Goal: Task Accomplishment & Management: Manage account settings

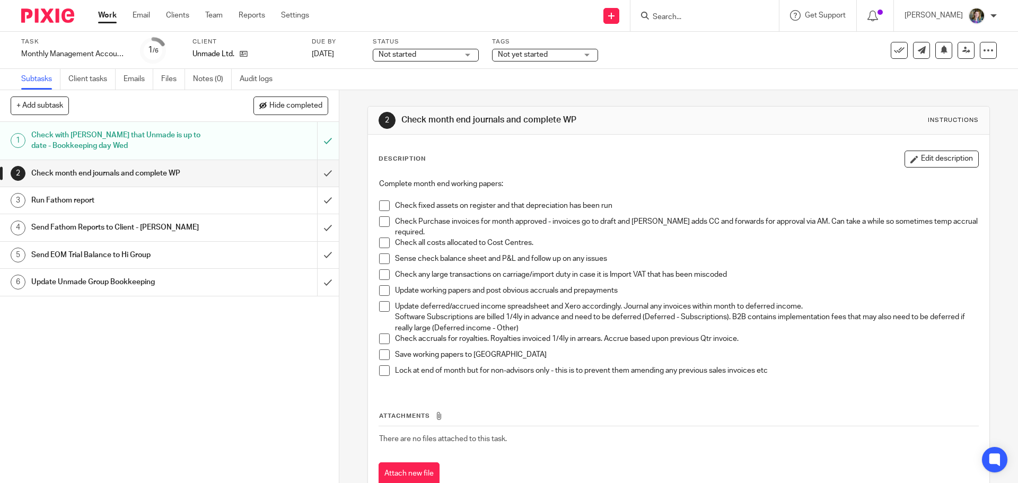
click at [382, 203] on span at bounding box center [384, 205] width 11 height 11
click at [381, 220] on span at bounding box center [384, 221] width 11 height 11
click at [383, 242] on span at bounding box center [384, 243] width 11 height 11
click at [380, 276] on span at bounding box center [384, 274] width 11 height 11
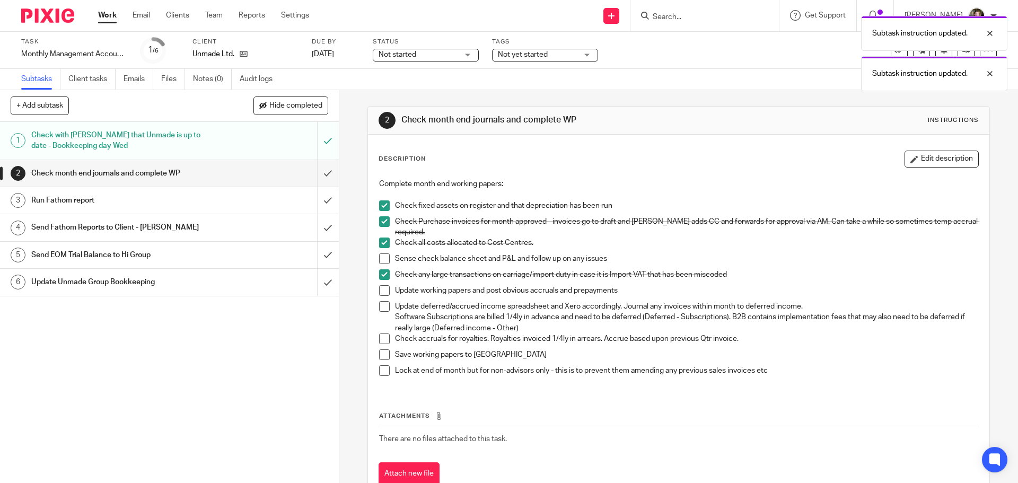
click at [380, 291] on span at bounding box center [384, 290] width 11 height 11
click at [381, 309] on span at bounding box center [384, 306] width 11 height 11
click at [382, 341] on span at bounding box center [384, 338] width 11 height 11
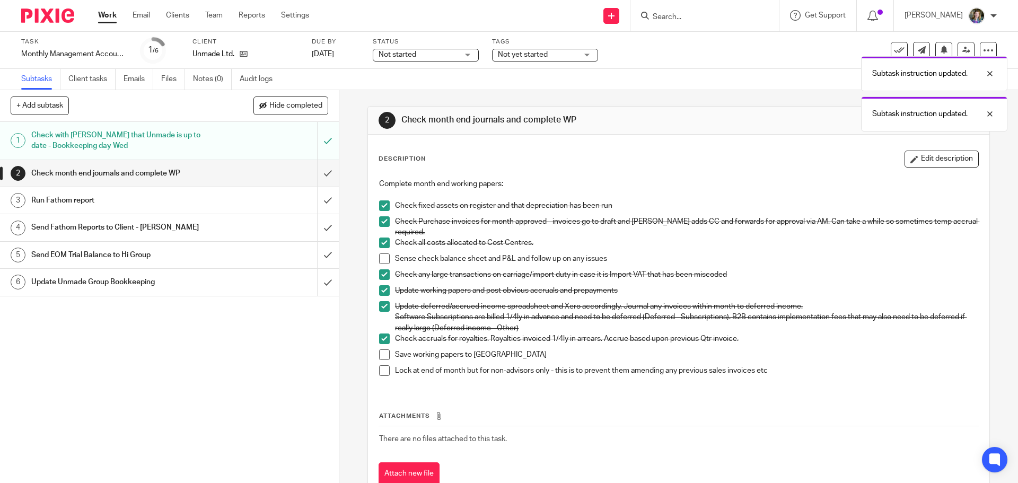
click at [381, 355] on span at bounding box center [384, 354] width 11 height 11
drag, startPoint x: 549, startPoint y: 385, endPoint x: 543, endPoint y: 375, distance: 11.6
click at [547, 384] on div "Complete month end working papers: Check fixed assets on register and that depr…" at bounding box center [678, 281] width 609 height 216
click at [380, 258] on span at bounding box center [384, 258] width 11 height 11
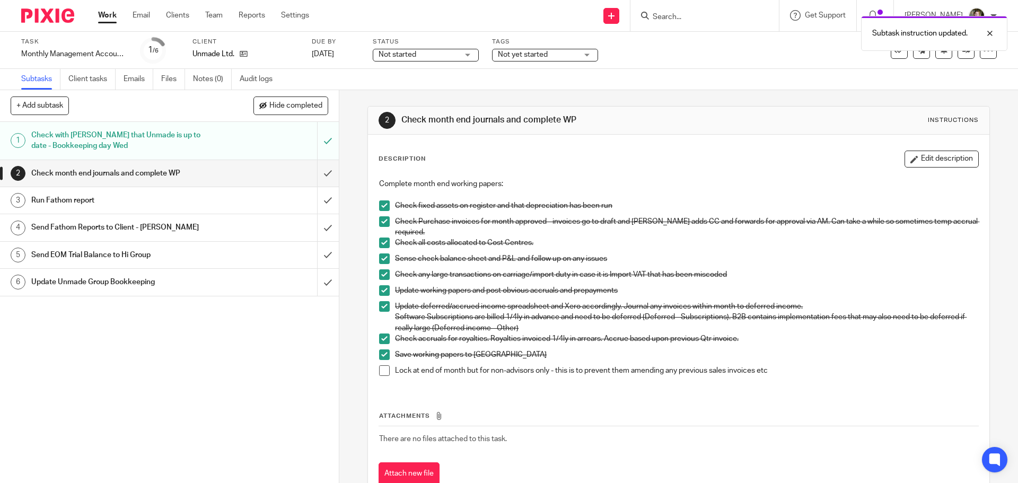
click at [381, 370] on span at bounding box center [384, 370] width 11 height 11
click at [320, 172] on input "submit" at bounding box center [169, 173] width 339 height 27
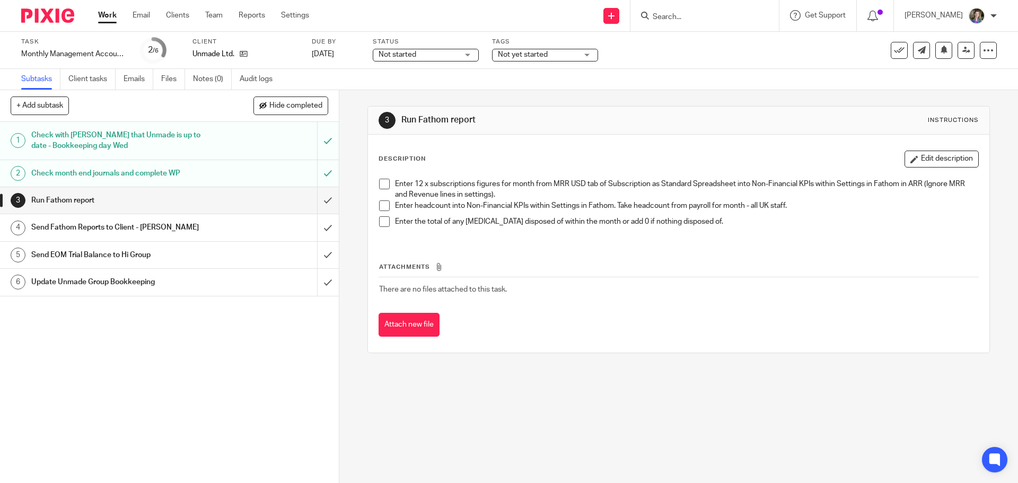
drag, startPoint x: 381, startPoint y: 181, endPoint x: 381, endPoint y: 203, distance: 21.2
click at [381, 182] on span at bounding box center [384, 184] width 11 height 11
click at [383, 205] on span at bounding box center [384, 205] width 11 height 11
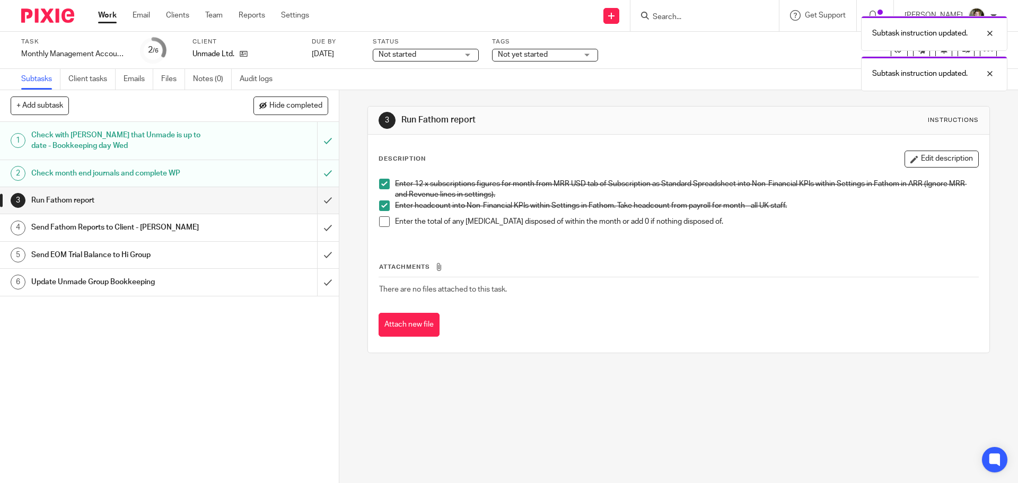
click at [385, 221] on span at bounding box center [384, 221] width 11 height 11
click at [322, 199] on input "submit" at bounding box center [169, 200] width 339 height 27
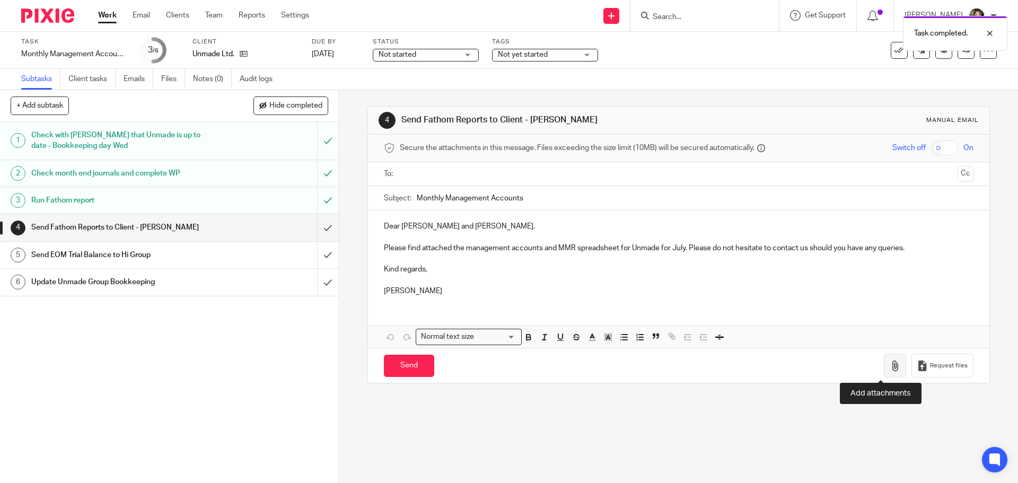
click at [890, 363] on icon "button" at bounding box center [895, 366] width 11 height 11
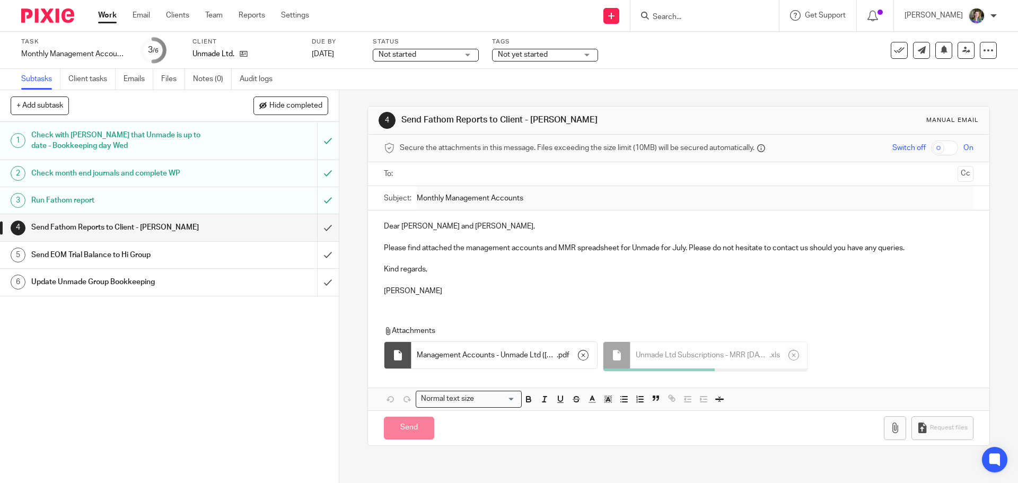
click at [596, 291] on p "Erica" at bounding box center [678, 291] width 589 height 11
click at [473, 174] on input "text" at bounding box center [677, 174] width 549 height 12
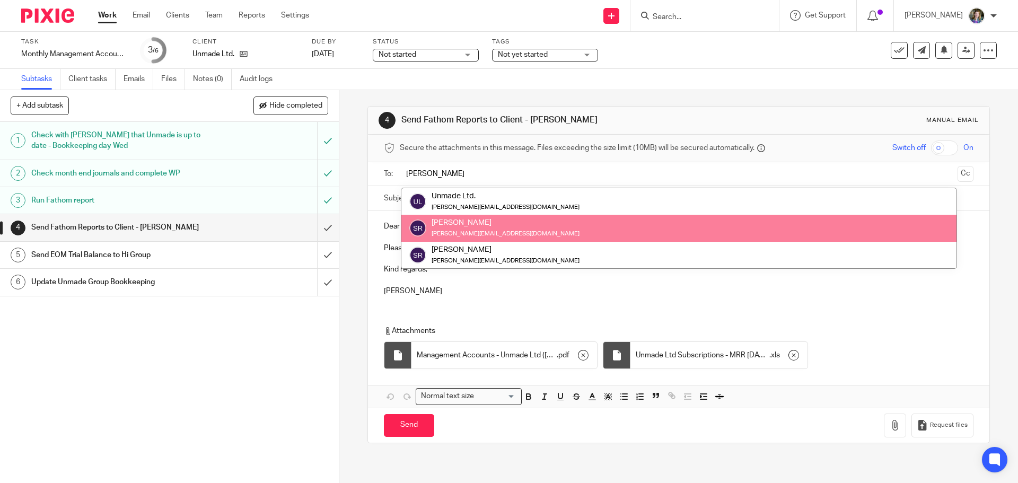
type input "Simon"
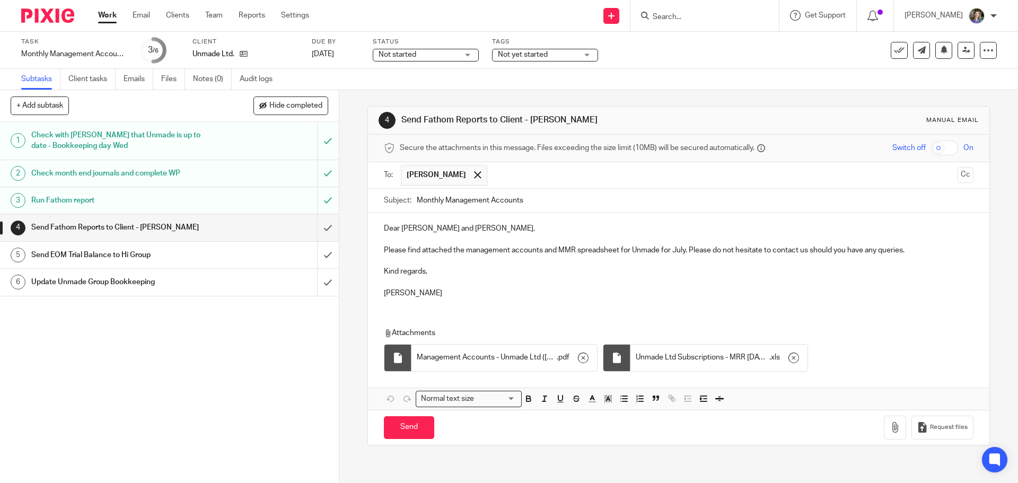
click at [505, 178] on input "text" at bounding box center [723, 175] width 461 height 21
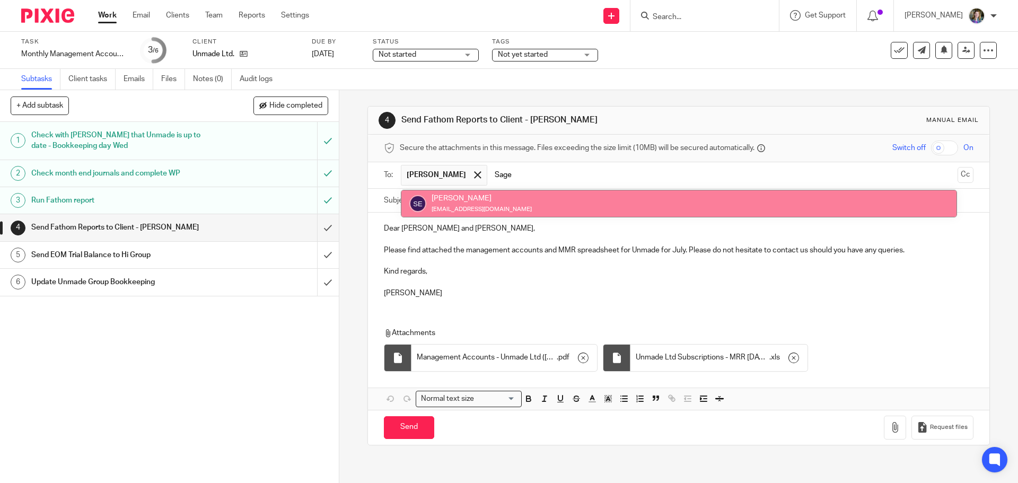
type input "Sage"
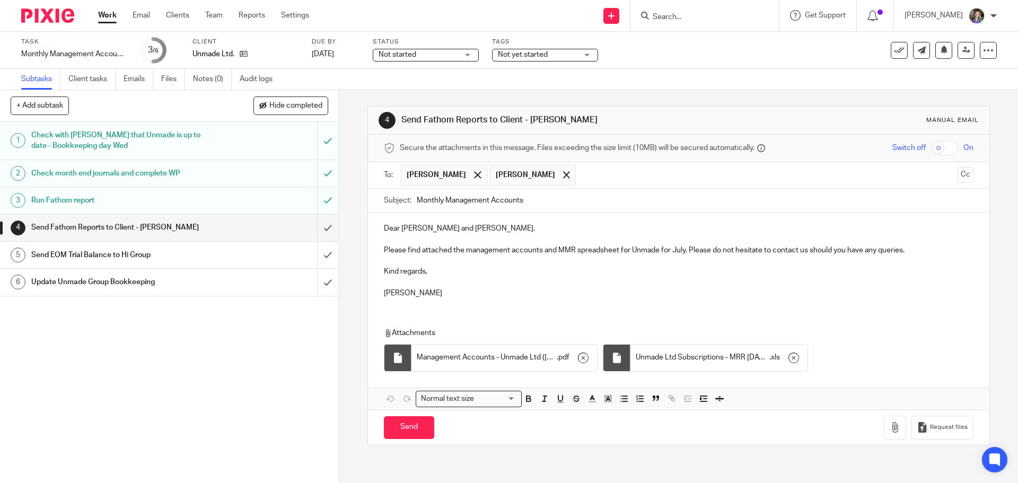
click at [556, 287] on p at bounding box center [678, 282] width 589 height 11
click at [423, 431] on input "Send" at bounding box center [409, 427] width 50 height 23
type input "Sent"
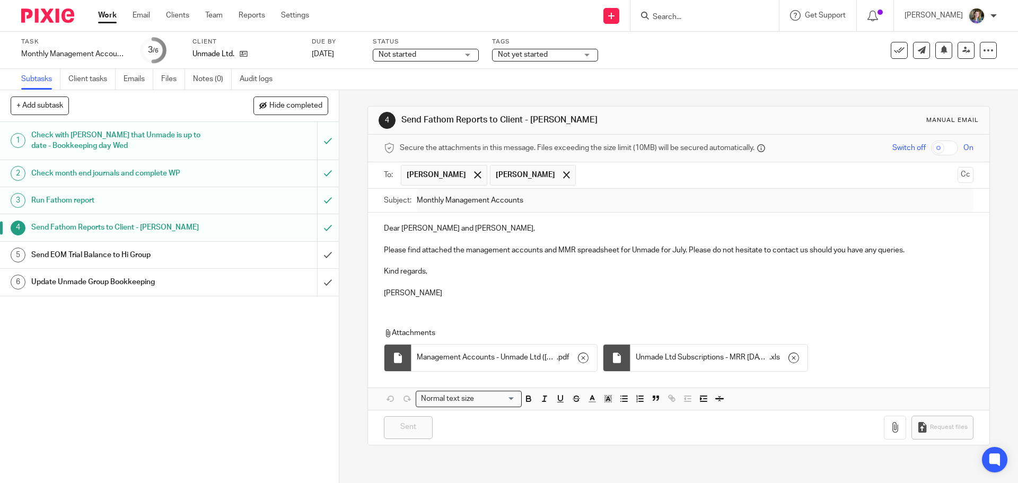
click at [259, 257] on div "Send EOM Trial Balance to Hi Group" at bounding box center [168, 255] width 275 height 16
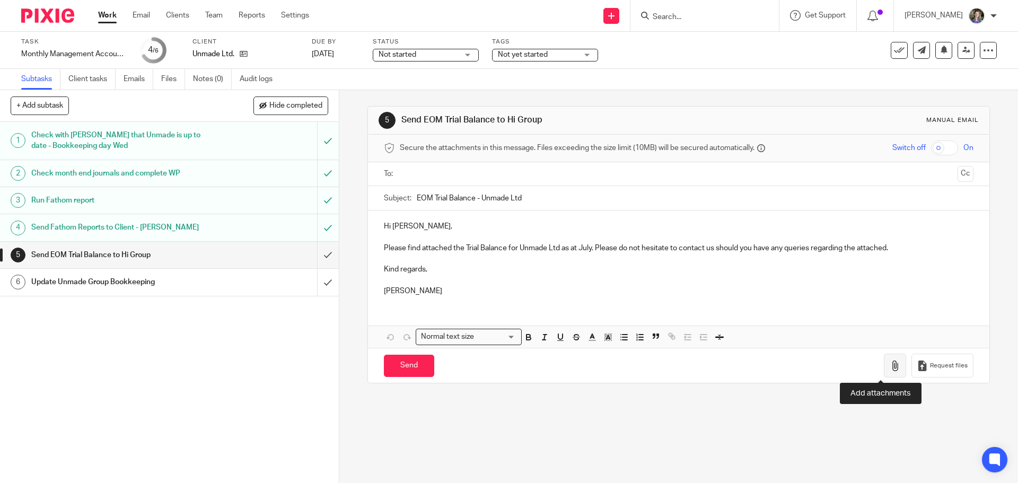
click at [890, 366] on icon "button" at bounding box center [895, 366] width 11 height 11
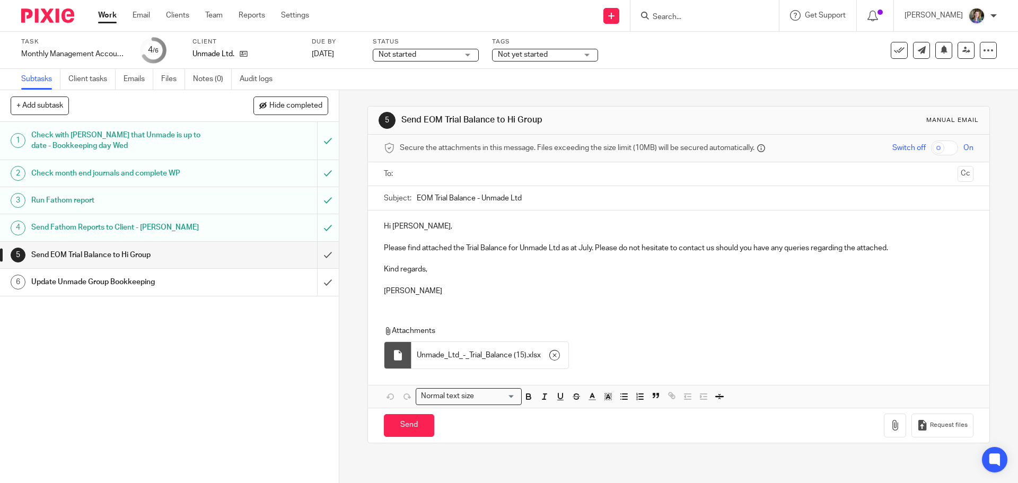
click at [430, 179] on input "text" at bounding box center [677, 174] width 549 height 12
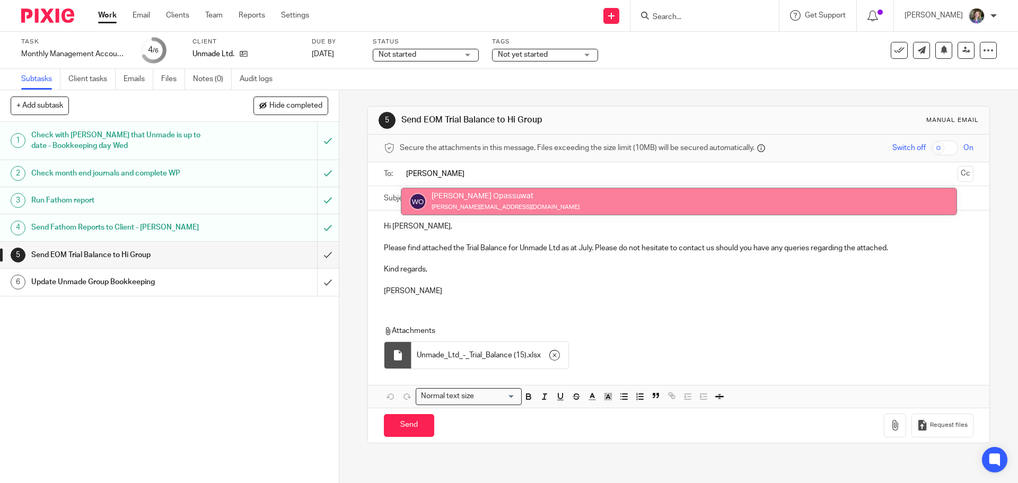
type input "Wanpen"
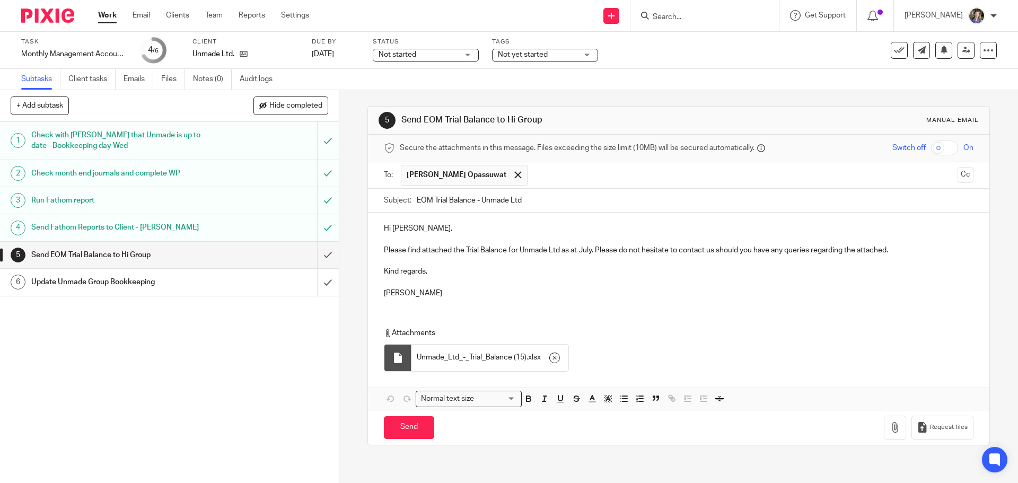
click at [540, 325] on div "Attachments Unmade_Ltd_-_Trial_Balance (15) . xlsx" at bounding box center [678, 346] width 621 height 59
click at [419, 427] on input "Send" at bounding box center [409, 427] width 50 height 23
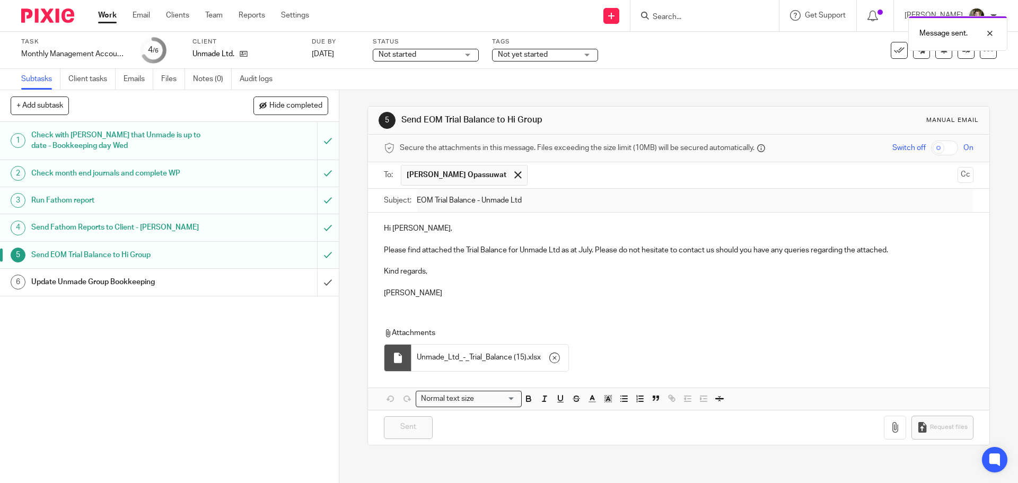
type input "Sent"
drag, startPoint x: 295, startPoint y: 363, endPoint x: 315, endPoint y: 304, distance: 62.9
click at [296, 363] on div "1 Check with Nicky that Unmade is up to date - Bookkeeping day Wed 2 Check mont…" at bounding box center [169, 302] width 339 height 361
drag, startPoint x: 242, startPoint y: 293, endPoint x: 249, endPoint y: 286, distance: 9.8
click at [243, 292] on link "6 Update Unmade Group Bookkeeping" at bounding box center [158, 282] width 317 height 27
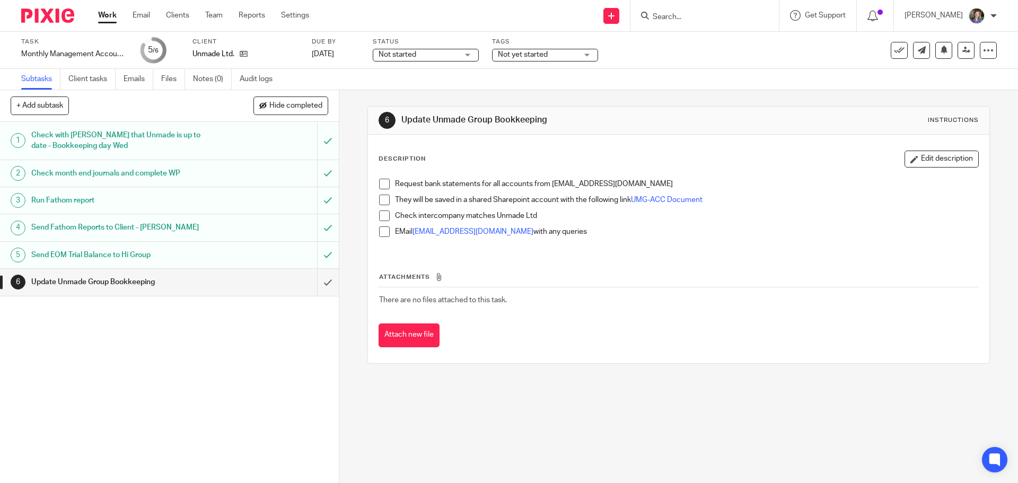
click at [381, 186] on span at bounding box center [384, 184] width 11 height 11
click at [380, 200] on span at bounding box center [384, 200] width 11 height 11
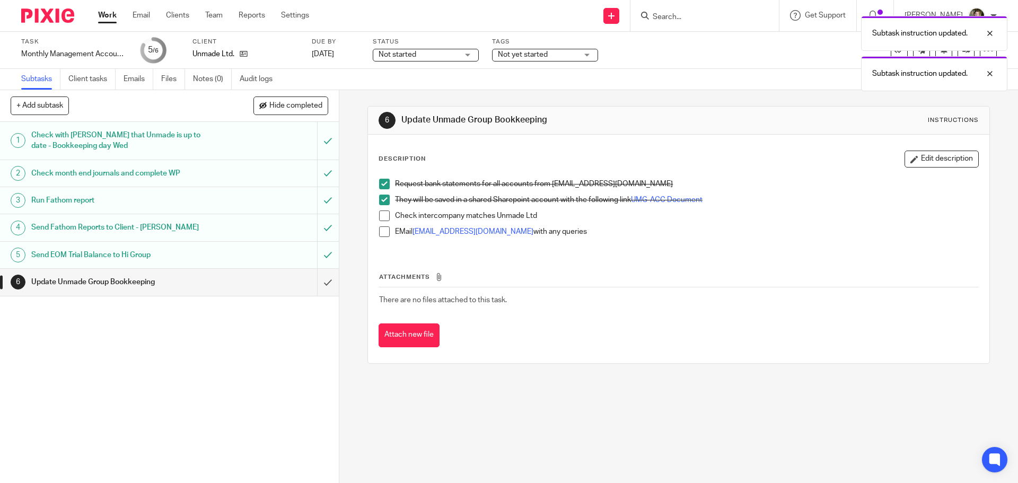
click at [382, 214] on span at bounding box center [384, 215] width 11 height 11
click at [381, 230] on span at bounding box center [384, 231] width 11 height 11
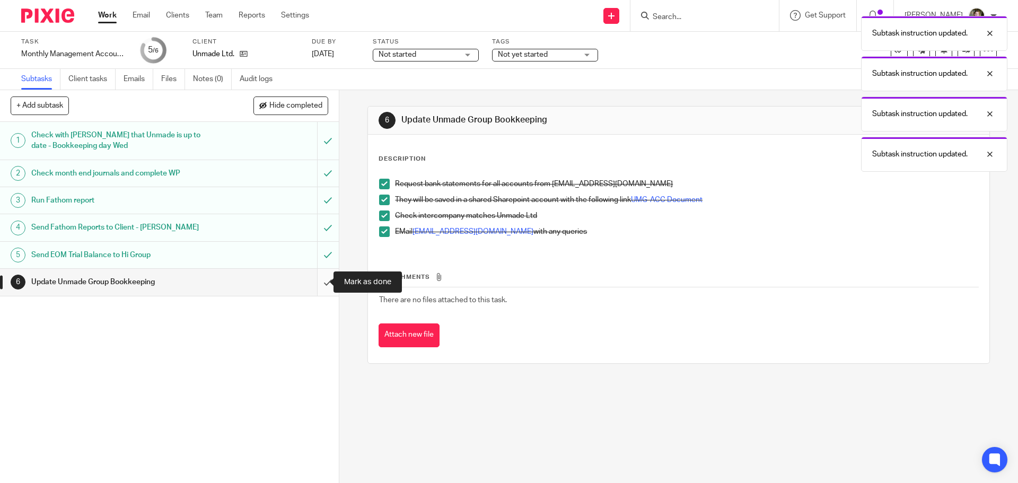
click at [317, 283] on input "submit" at bounding box center [169, 282] width 339 height 27
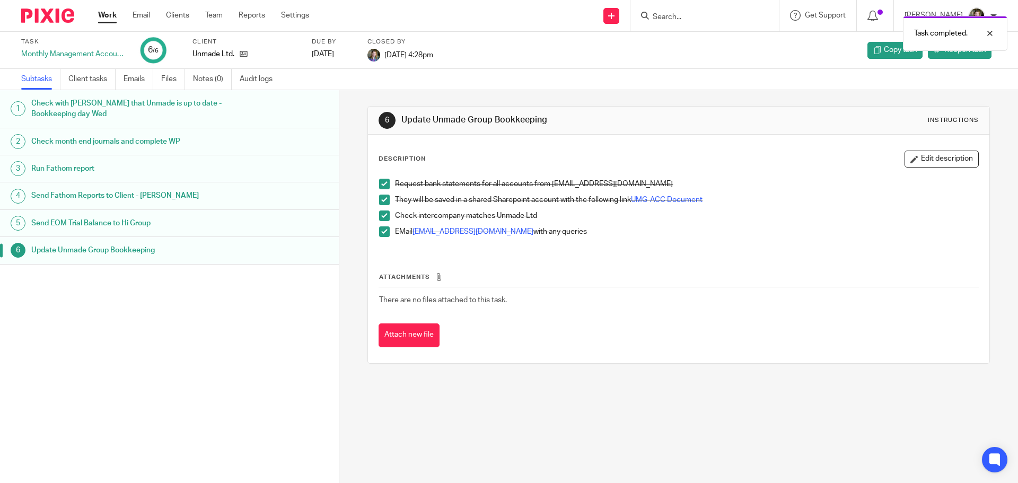
click at [302, 361] on div "1 Check with Nicky that Unmade is up to date - Bookkeeping day Wed 2 Check mont…" at bounding box center [169, 270] width 339 height 361
click at [303, 361] on div "1 Check with Nicky that Unmade is up to date - Bookkeeping day Wed 2 Check mont…" at bounding box center [169, 270] width 339 height 361
drag, startPoint x: 100, startPoint y: 15, endPoint x: 106, endPoint y: 19, distance: 7.6
click at [100, 15] on link "Work" at bounding box center [107, 15] width 19 height 11
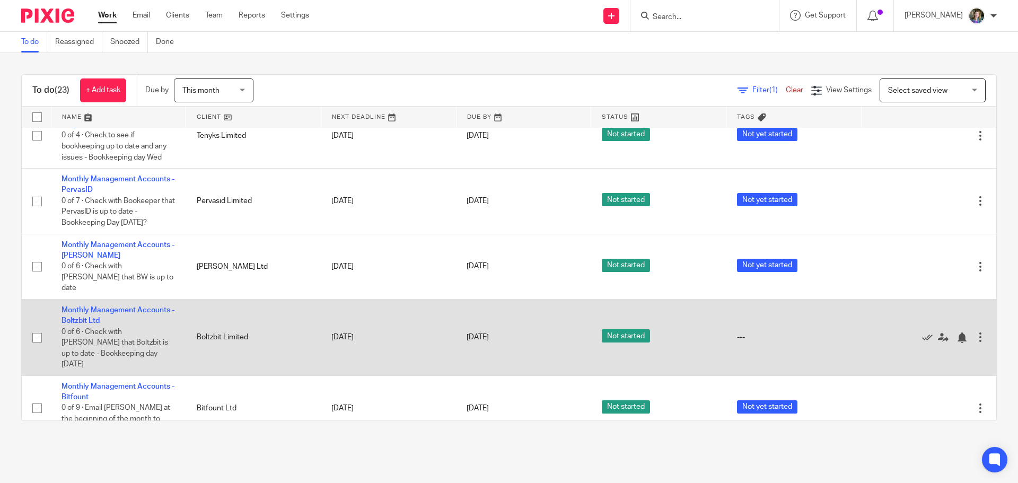
scroll to position [1025, 0]
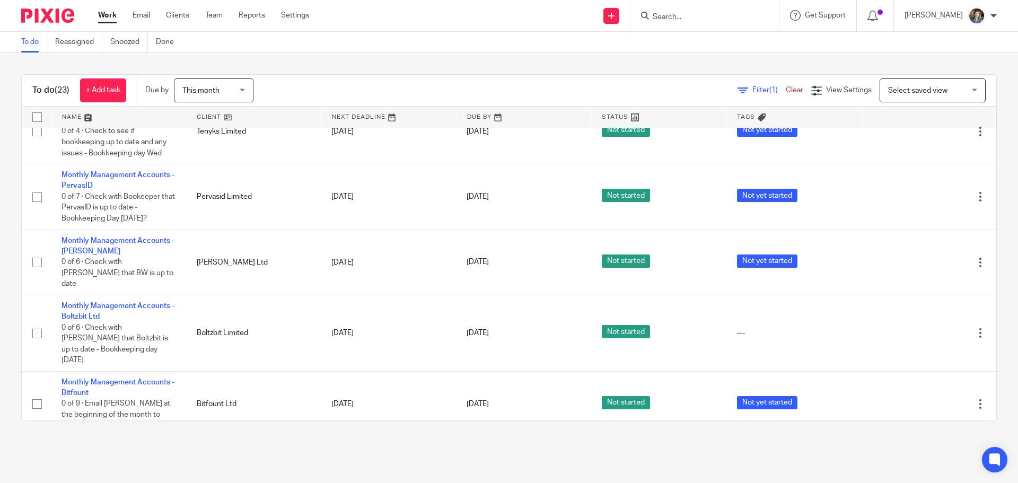
click at [155, 437] on td "Monthly Management Accounts - Naitive 4 of 7 · Complete Mercia Spreadsheet" at bounding box center [118, 464] width 135 height 54
click at [154, 444] on link "Monthly Management Accounts - Naitive" at bounding box center [118, 453] width 113 height 18
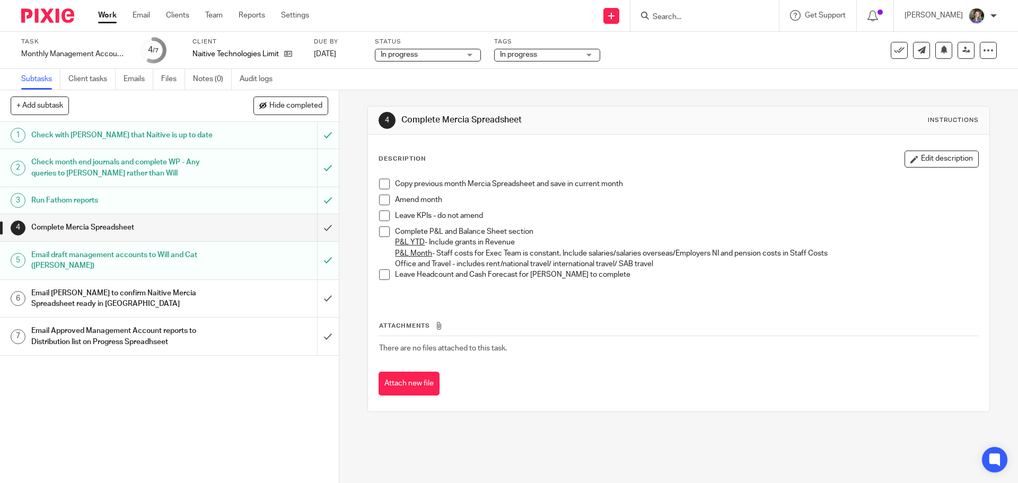
click at [384, 179] on span at bounding box center [384, 184] width 11 height 11
click at [384, 196] on span at bounding box center [384, 200] width 11 height 11
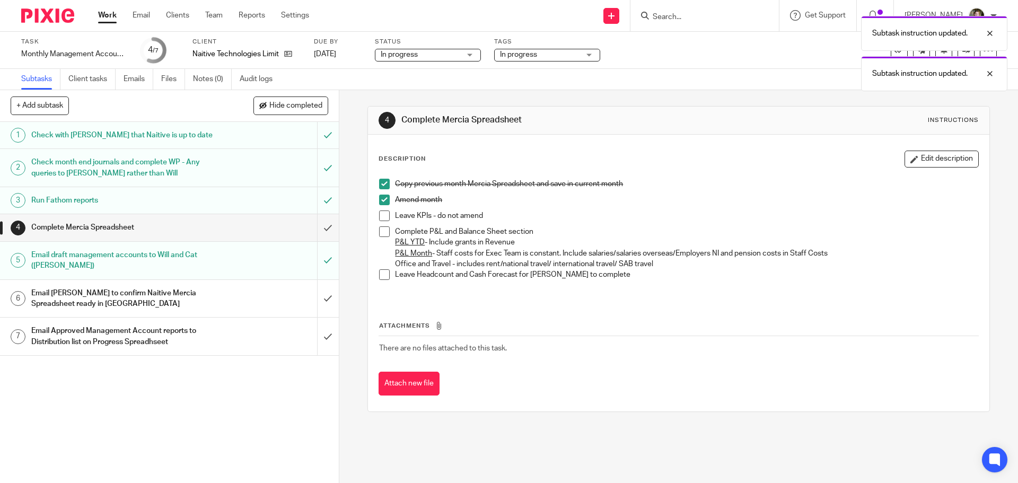
click at [387, 220] on li "Leave KPIs - do not amend" at bounding box center [678, 218] width 599 height 16
click at [384, 231] on span at bounding box center [384, 231] width 11 height 11
click at [381, 276] on span at bounding box center [384, 274] width 11 height 11
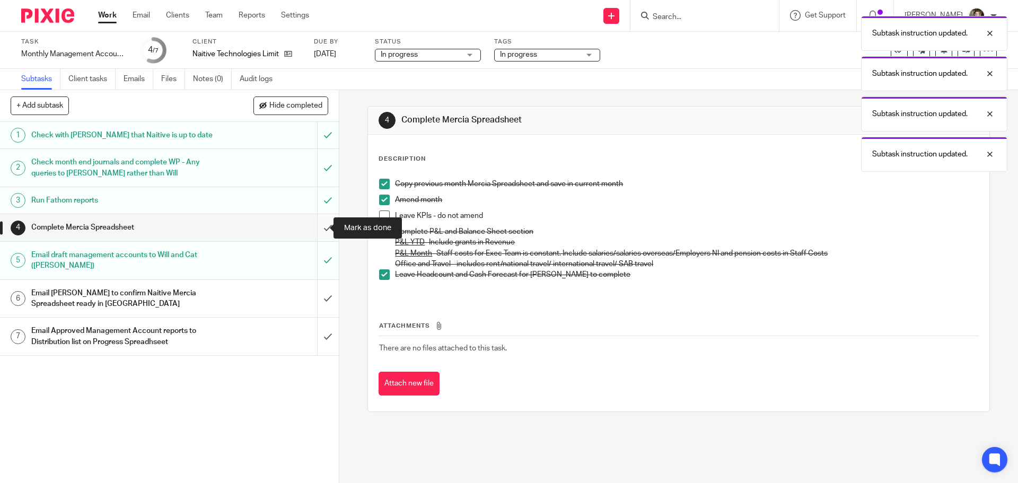
click at [317, 229] on input "submit" at bounding box center [169, 227] width 339 height 27
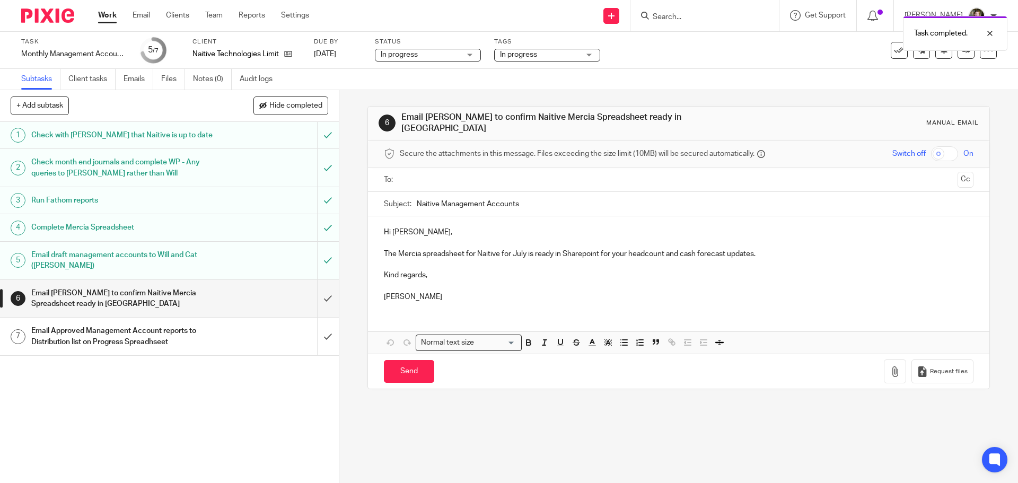
click at [447, 176] on input "text" at bounding box center [677, 180] width 549 height 12
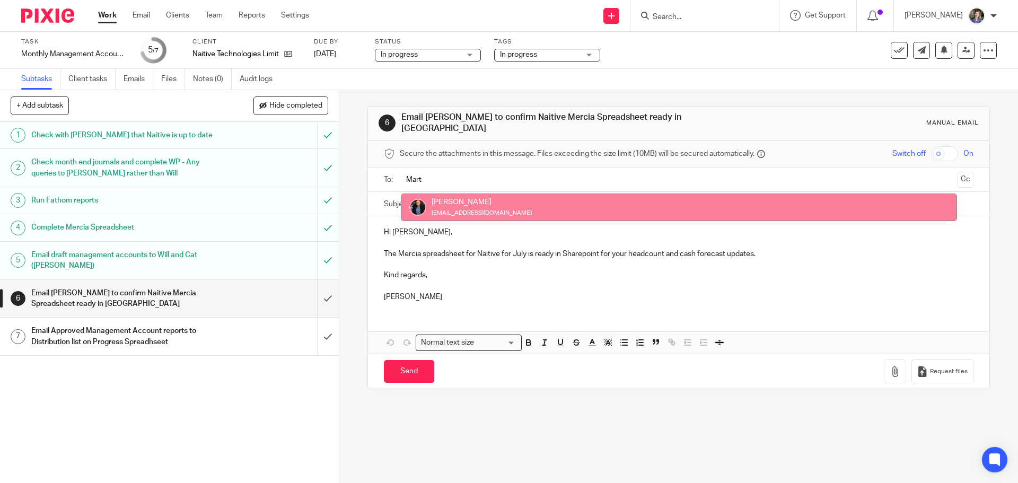
type input "Mart"
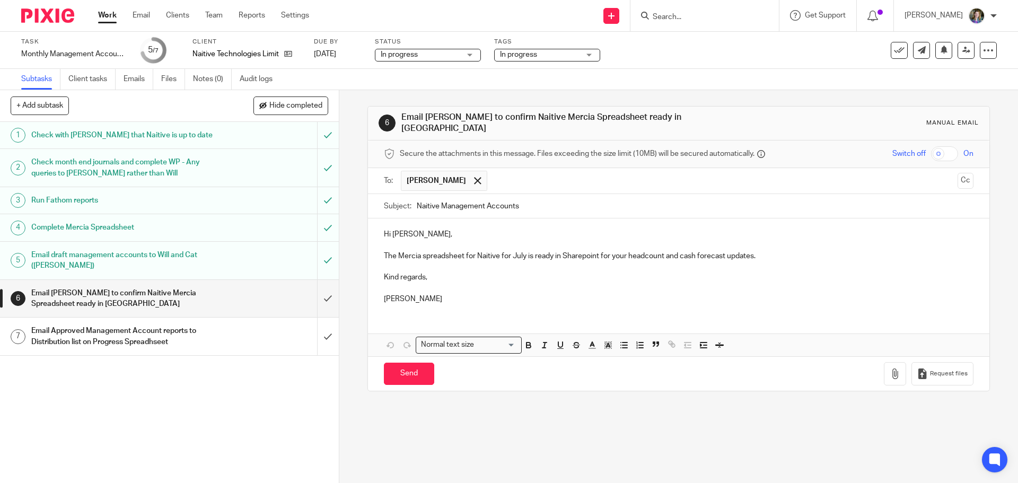
click at [526, 295] on p "[PERSON_NAME]" at bounding box center [678, 299] width 589 height 11
click at [414, 365] on input "Send" at bounding box center [409, 374] width 50 height 23
type input "Sent"
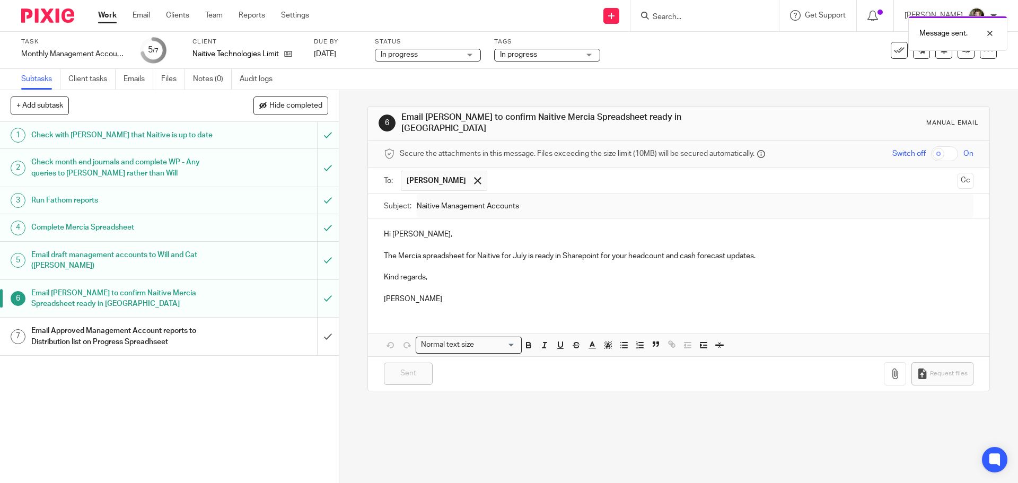
click at [108, 13] on link "Work" at bounding box center [107, 15] width 19 height 11
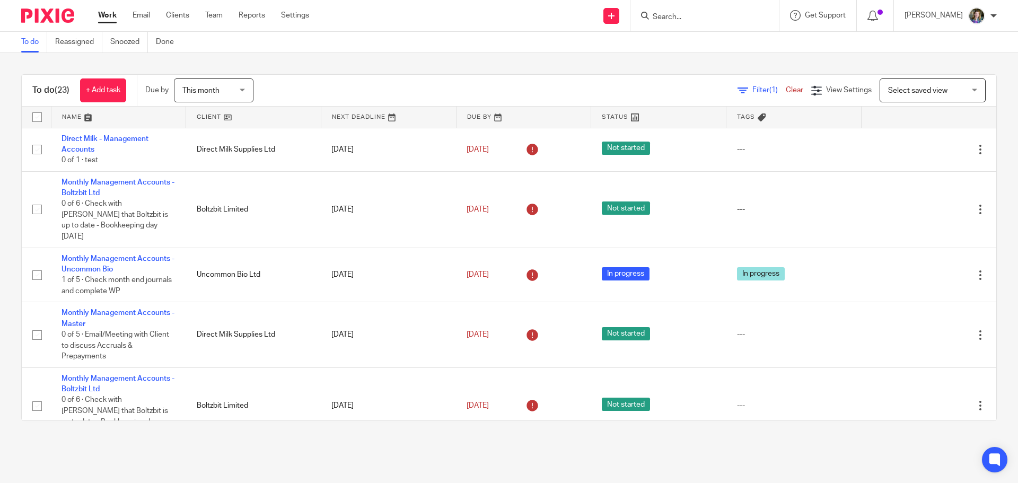
click at [990, 13] on div at bounding box center [993, 16] width 6 height 6
click at [958, 75] on span "Logout" at bounding box center [948, 73] width 24 height 7
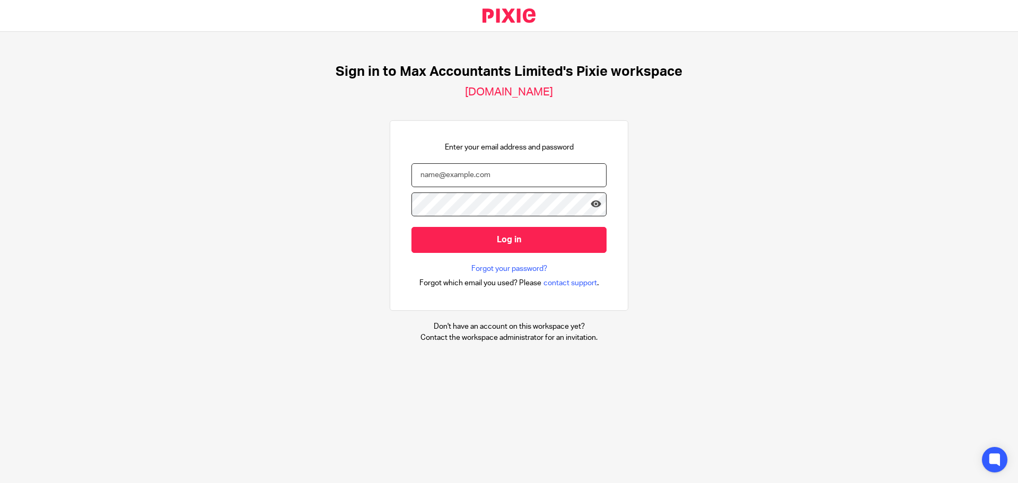
type input "[EMAIL_ADDRESS][DOMAIN_NAME]"
